Goal: Task Accomplishment & Management: Use online tool/utility

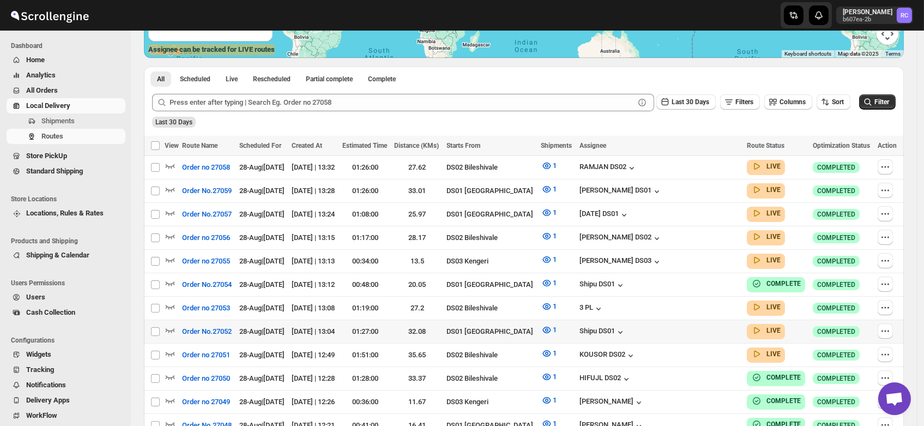
scroll to position [218, 0]
click at [650, 234] on div "[PERSON_NAME] DS02" at bounding box center [620, 237] width 83 height 11
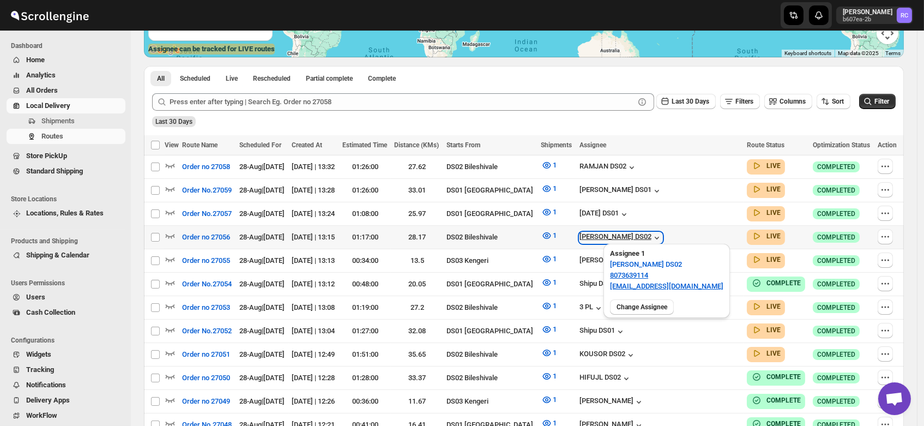
click at [650, 234] on div "[PERSON_NAME] DS02" at bounding box center [620, 237] width 83 height 11
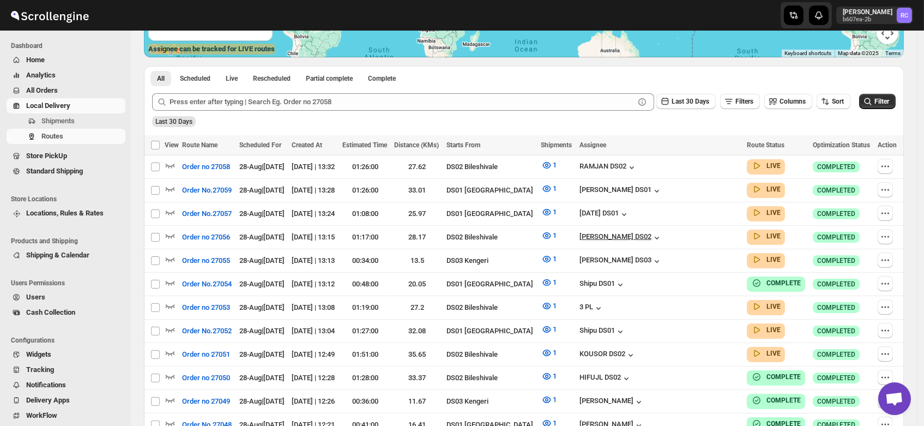
scroll to position [0, 0]
